Goal: Information Seeking & Learning: Learn about a topic

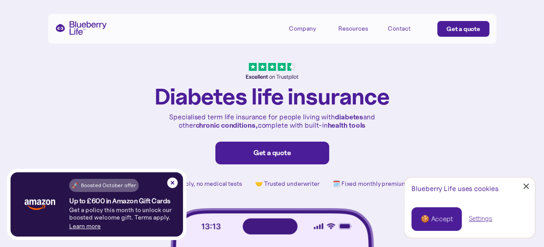
click at [348, 28] on div "Resources" at bounding box center [353, 28] width 30 height 7
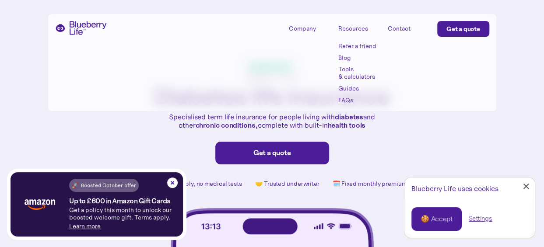
click at [345, 59] on link "Blog" at bounding box center [357, 57] width 39 height 7
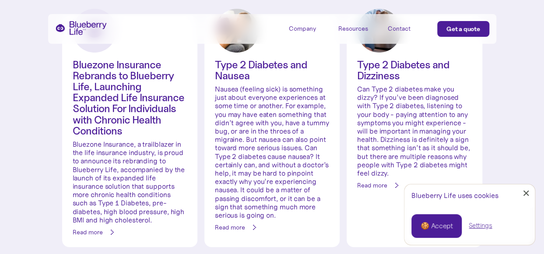
scroll to position [187, 0]
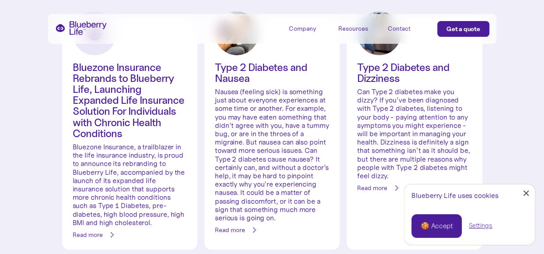
click at [528, 195] on div at bounding box center [527, 193] width 6 height 6
